Goal: Transaction & Acquisition: Purchase product/service

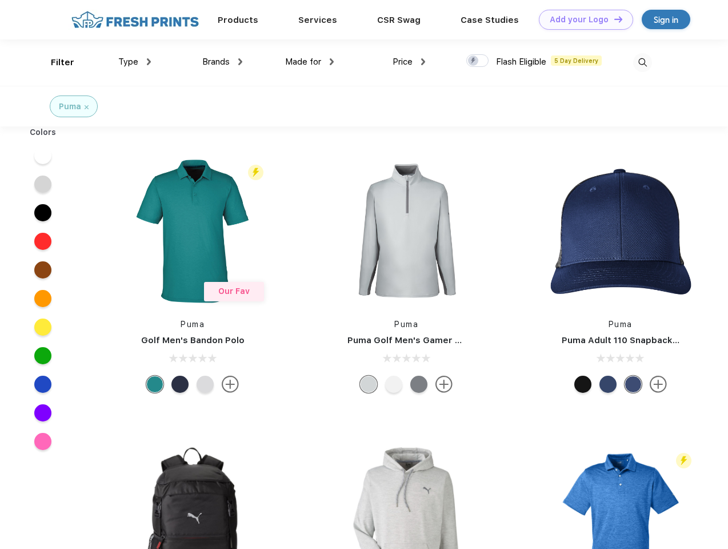
scroll to position [1, 0]
click at [582, 19] on link "Add your Logo Design Tool" at bounding box center [586, 20] width 94 height 20
click at [0, 0] on div "Design Tool" at bounding box center [0, 0] width 0 height 0
click at [613, 19] on link "Add your Logo Design Tool" at bounding box center [586, 20] width 94 height 20
click at [55, 62] on div "Filter" at bounding box center [62, 62] width 23 height 13
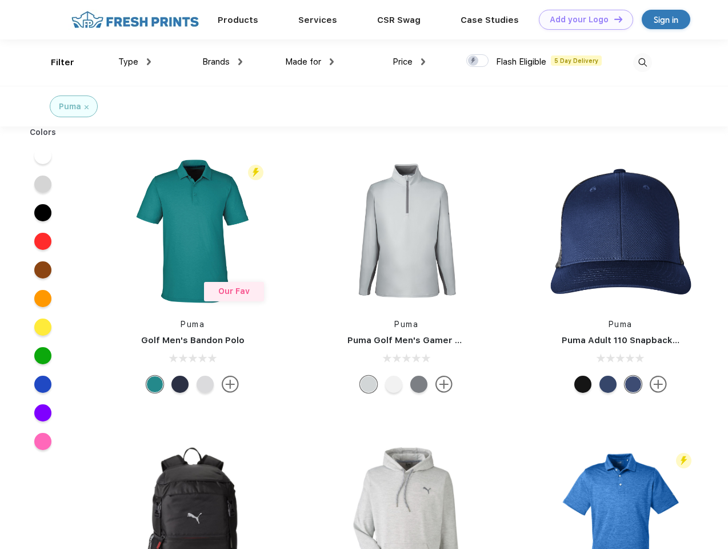
click at [135, 62] on span "Type" at bounding box center [128, 62] width 20 height 10
click at [222, 62] on span "Brands" at bounding box center [215, 62] width 27 height 10
click at [310, 62] on span "Made for" at bounding box center [303, 62] width 36 height 10
click at [409, 62] on span "Price" at bounding box center [403, 62] width 20 height 10
click at [478, 61] on div at bounding box center [477, 60] width 22 height 13
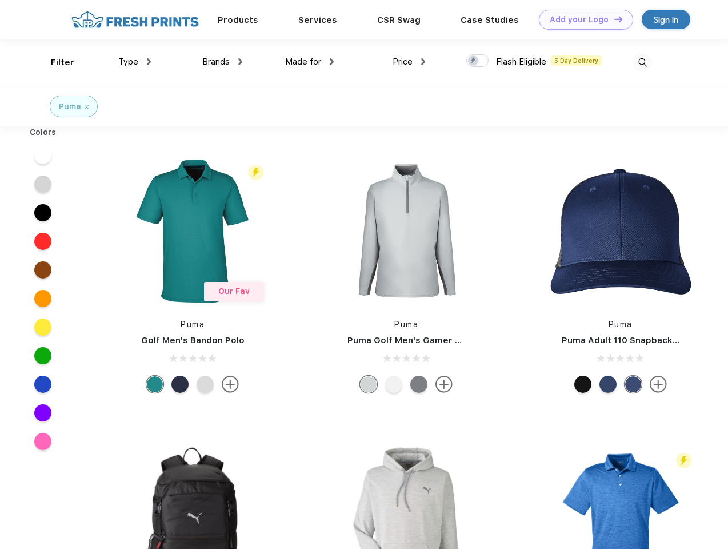
click at [474, 61] on input "checkbox" at bounding box center [469, 57] width 7 height 7
click at [642, 62] on img at bounding box center [642, 62] width 19 height 19
